Goal: Task Accomplishment & Management: Use online tool/utility

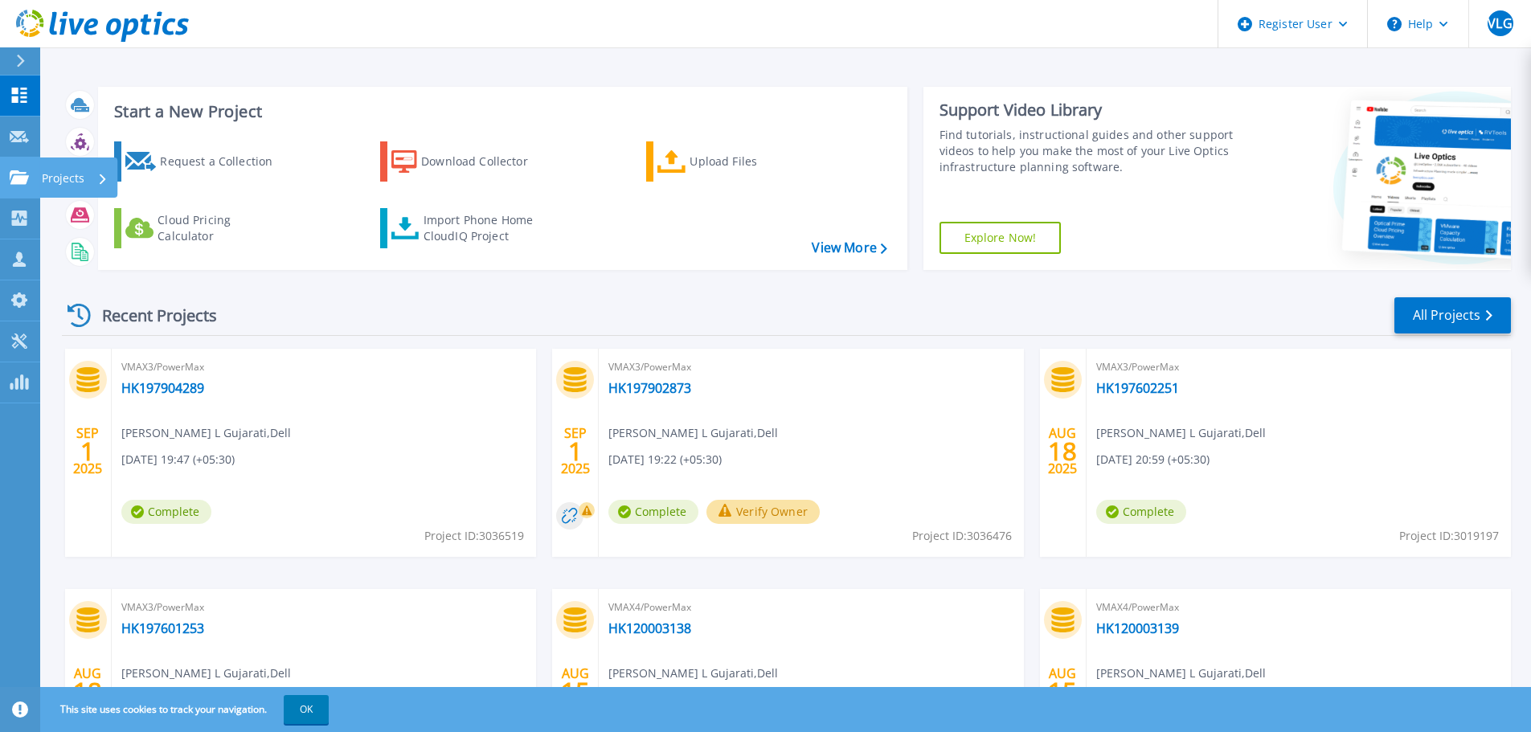
click at [12, 184] on icon at bounding box center [19, 177] width 19 height 14
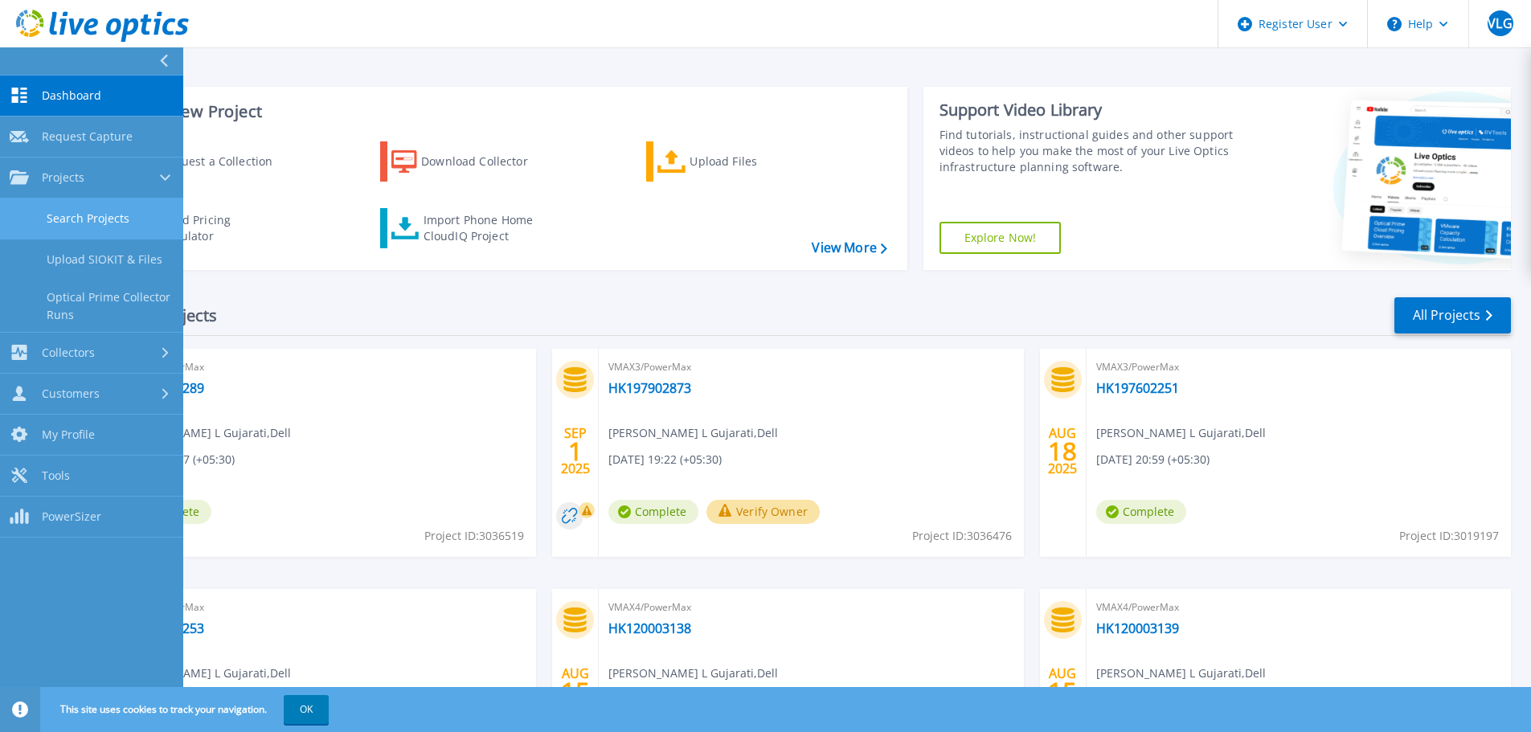
click at [92, 224] on link "Search Projects" at bounding box center [91, 219] width 183 height 41
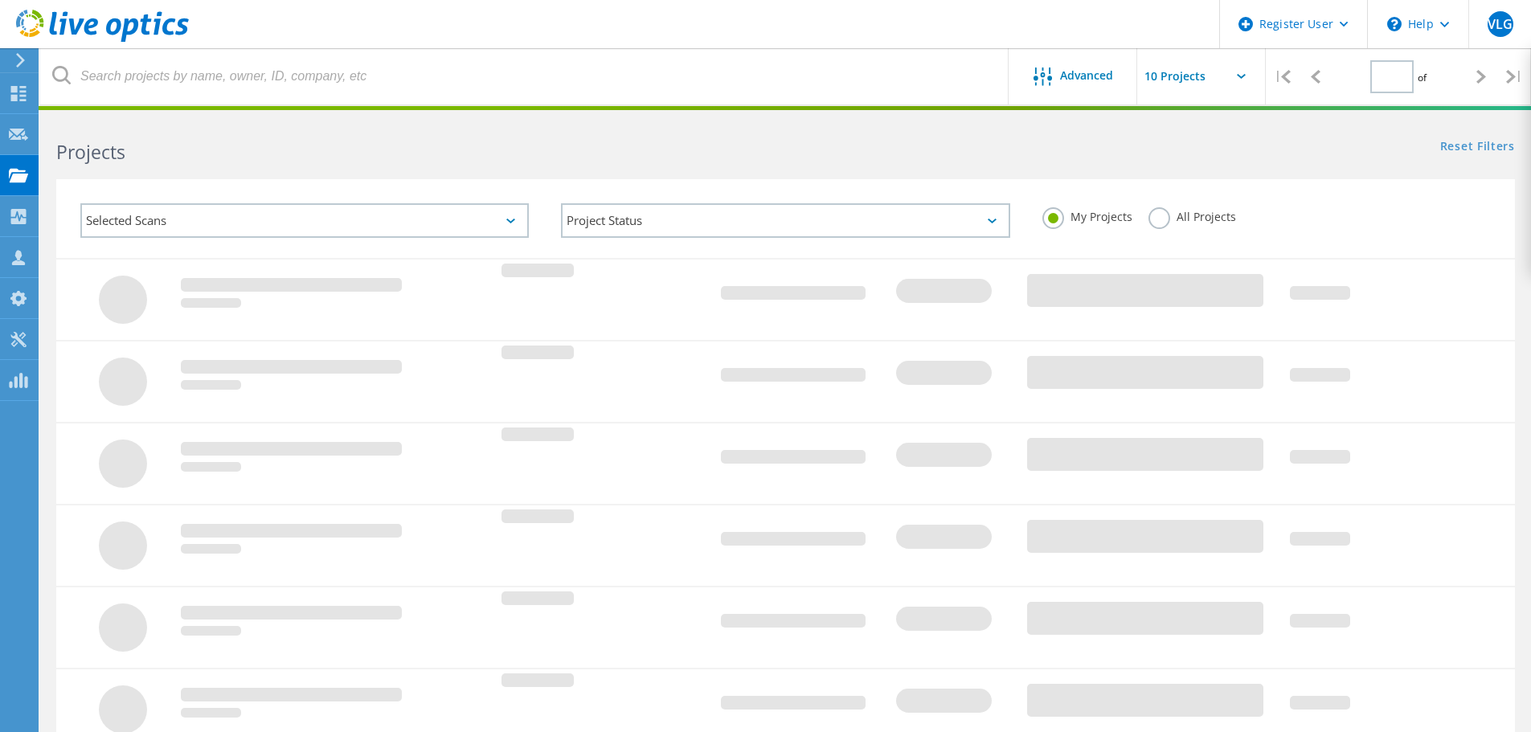
type input "1"
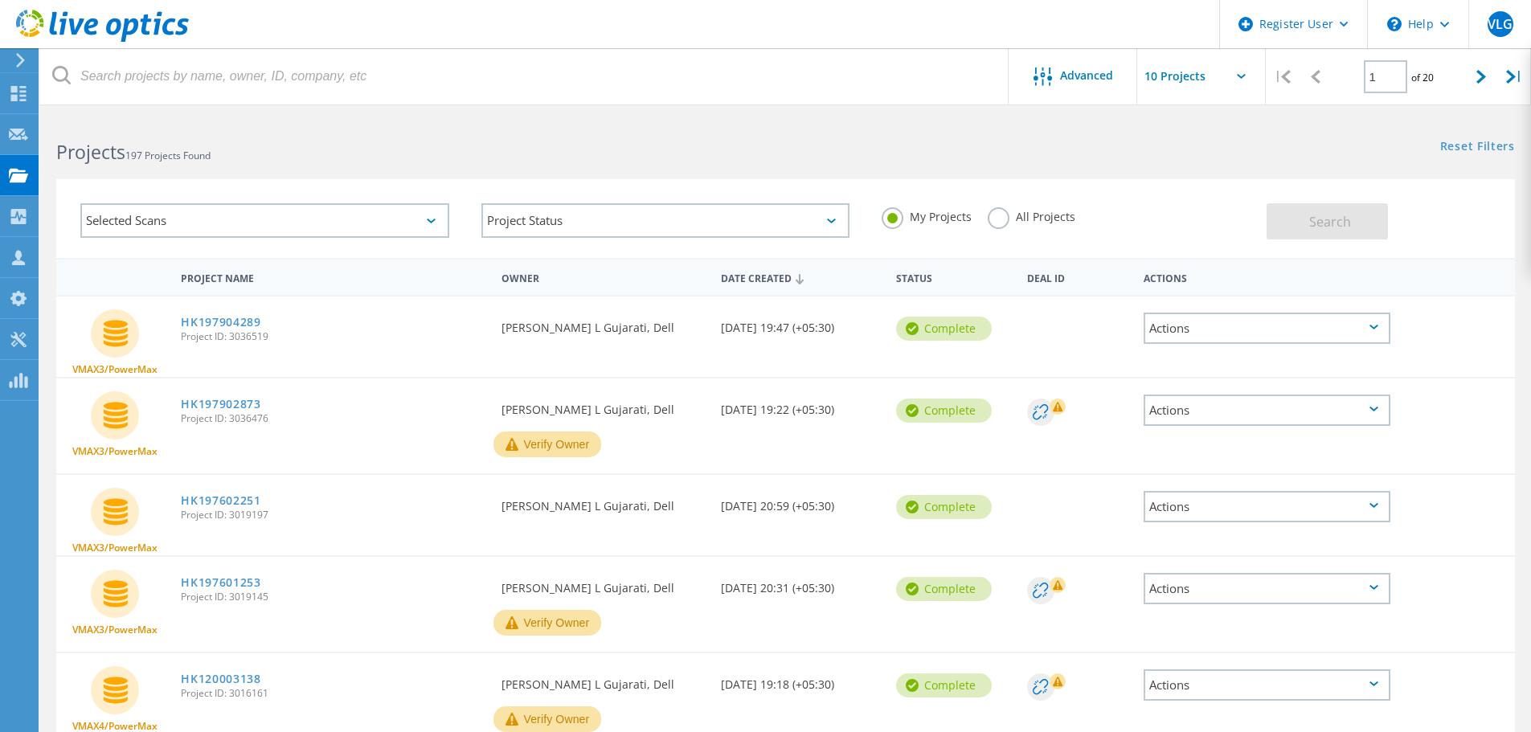
click at [993, 220] on label "All Projects" at bounding box center [1032, 214] width 88 height 15
click at [0, 0] on input "All Projects" at bounding box center [0, 0] width 0 height 0
click at [554, 441] on button "Verify Owner" at bounding box center [548, 445] width 108 height 26
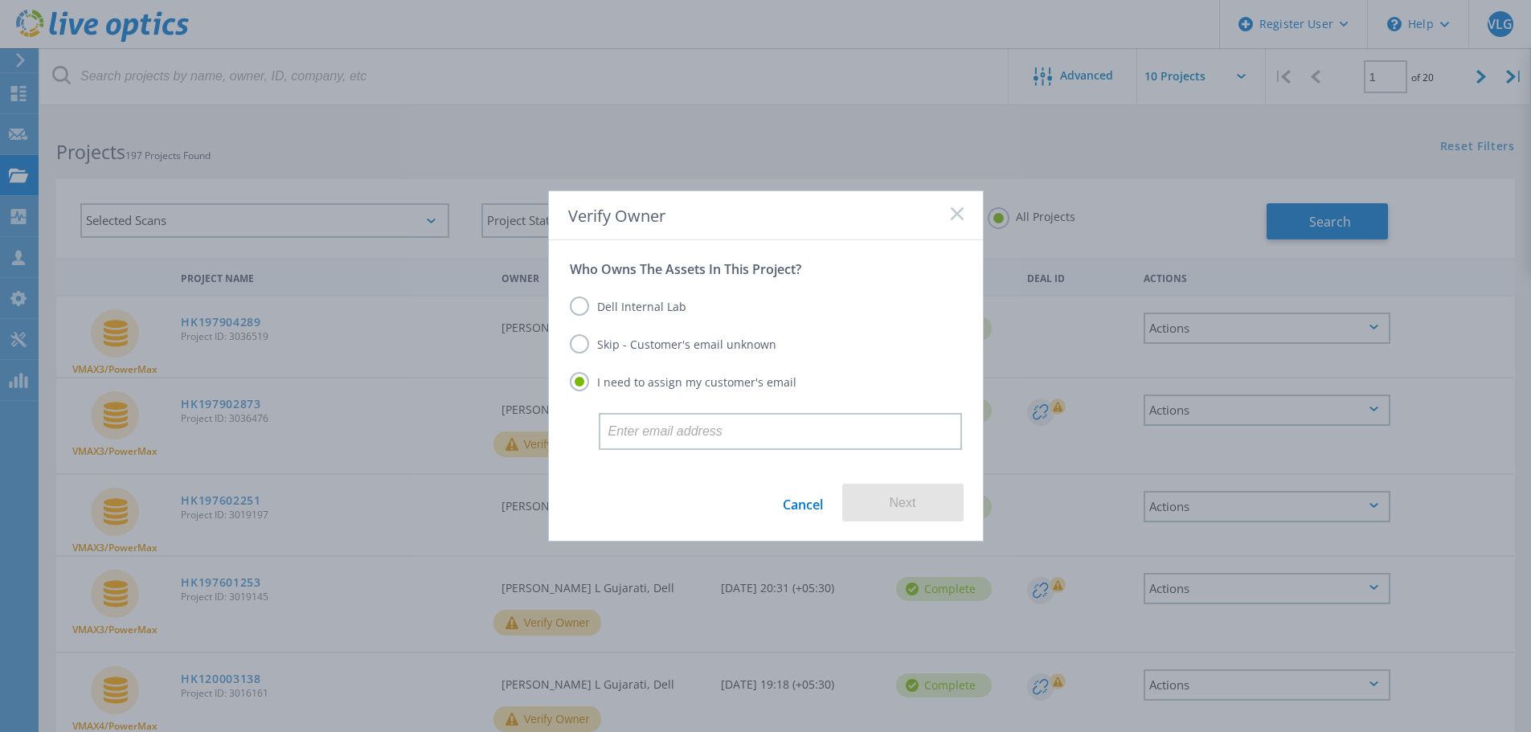
click at [948, 212] on div "Verify Owner" at bounding box center [766, 215] width 434 height 49
click at [953, 215] on icon at bounding box center [957, 213] width 13 height 13
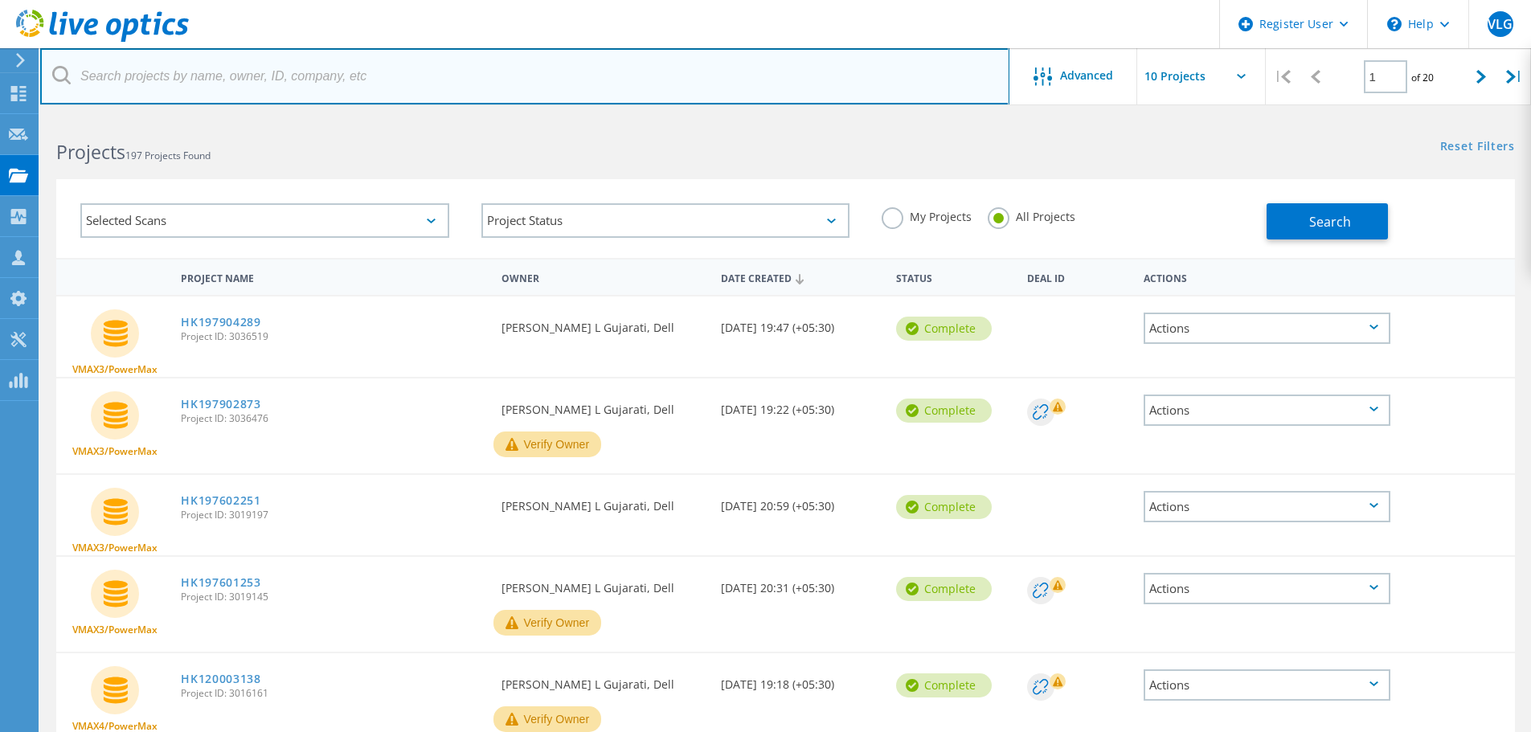
click at [363, 63] on input "text" at bounding box center [524, 76] width 969 height 56
paste input "APM00203015333"
type input "APM00203015333"
